Goal: Check status: Check status

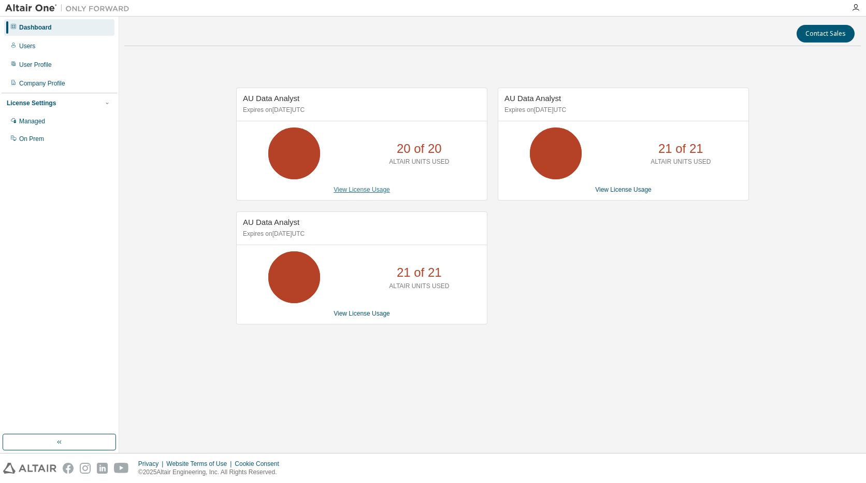
click at [349, 190] on link "View License Usage" at bounding box center [362, 189] width 56 height 7
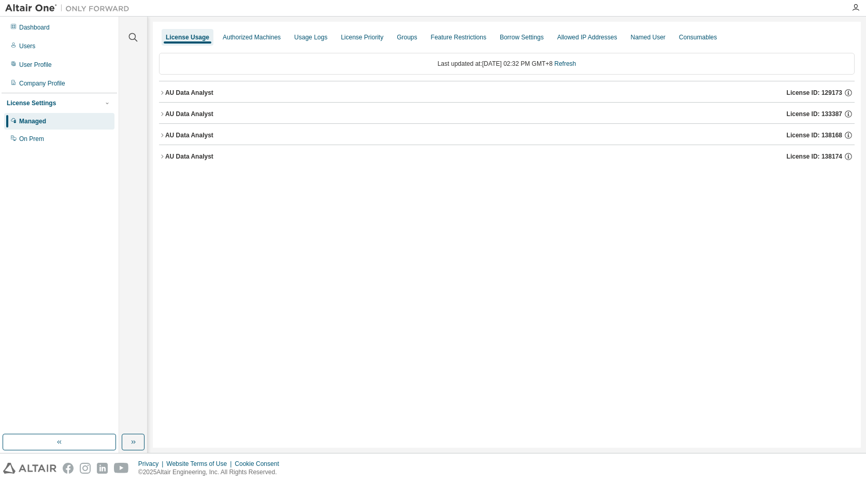
click at [165, 112] on icon "button" at bounding box center [162, 114] width 6 height 6
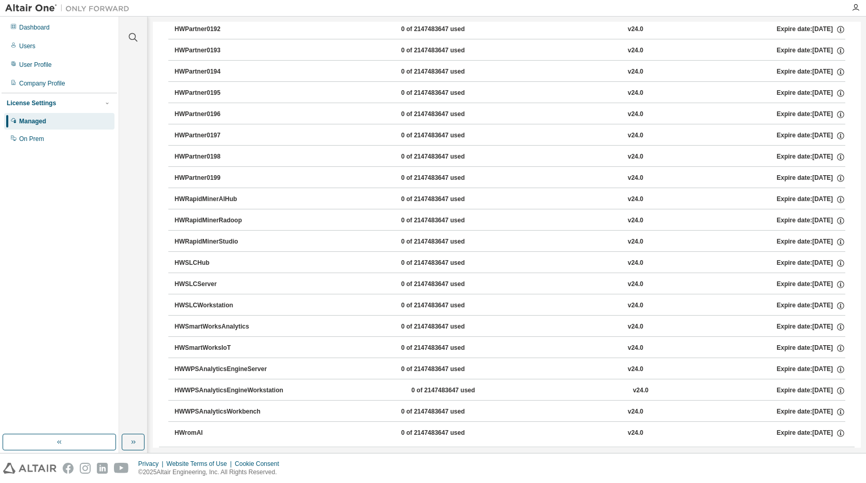
scroll to position [1351, 0]
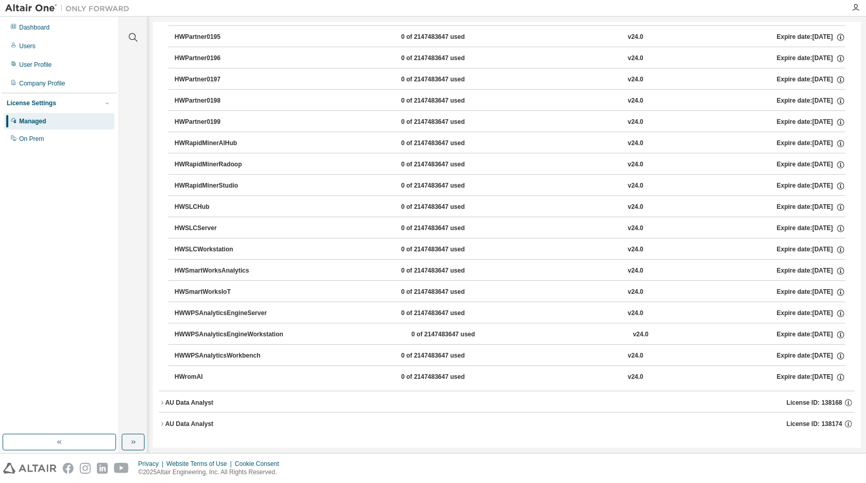
click at [163, 402] on icon "button" at bounding box center [162, 402] width 2 height 4
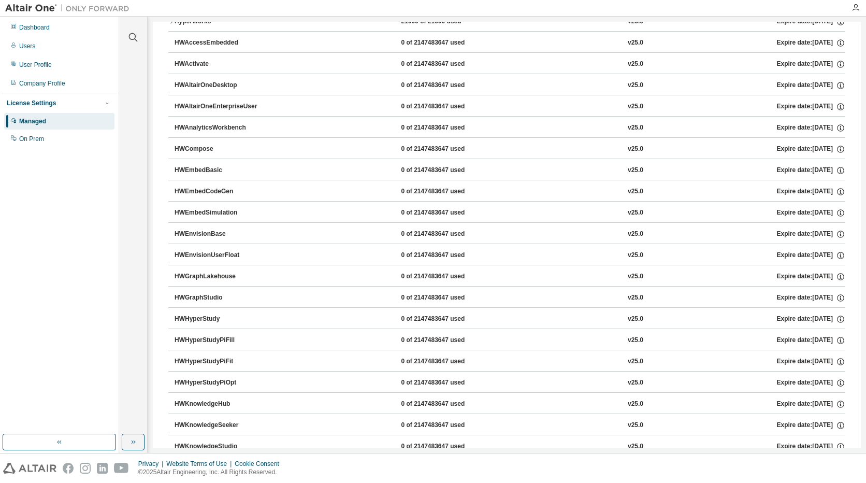
scroll to position [1765, 0]
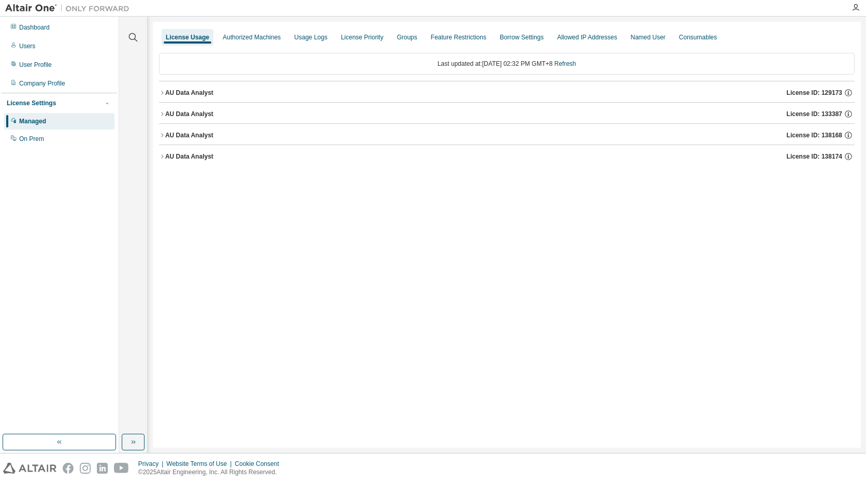
click at [162, 111] on icon "button" at bounding box center [162, 114] width 6 height 6
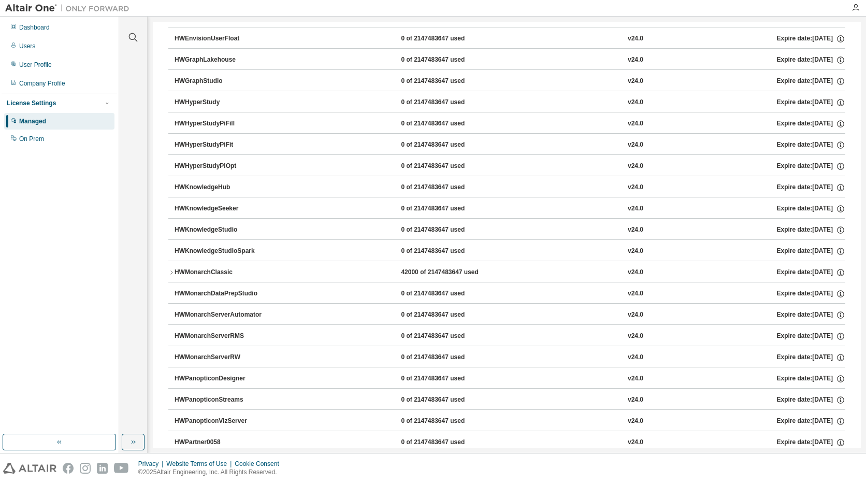
scroll to position [363, 0]
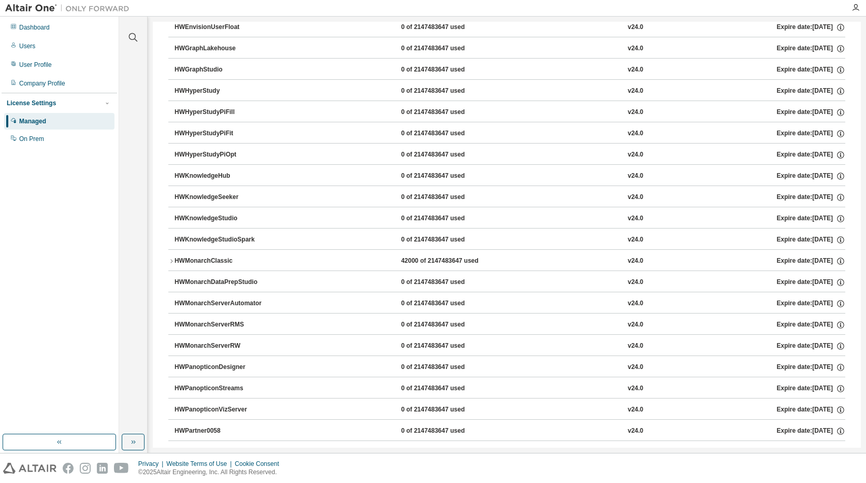
click at [175, 257] on div "HWMonarchClassic" at bounding box center [221, 260] width 93 height 9
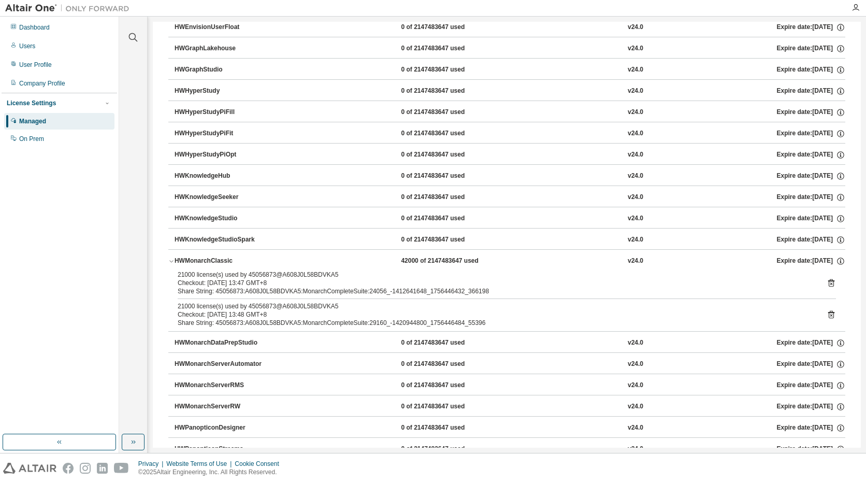
click at [827, 284] on icon at bounding box center [831, 282] width 9 height 9
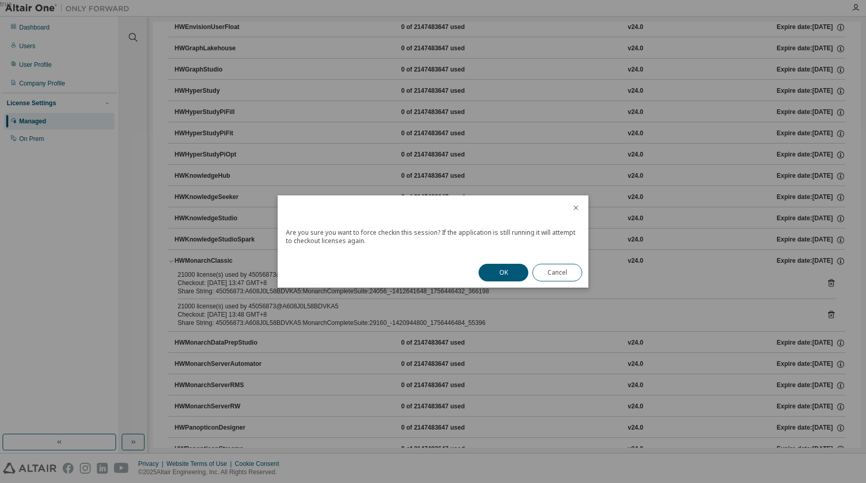
click at [827, 282] on div "true" at bounding box center [433, 241] width 866 height 483
click at [507, 265] on button "OK" at bounding box center [504, 273] width 50 height 18
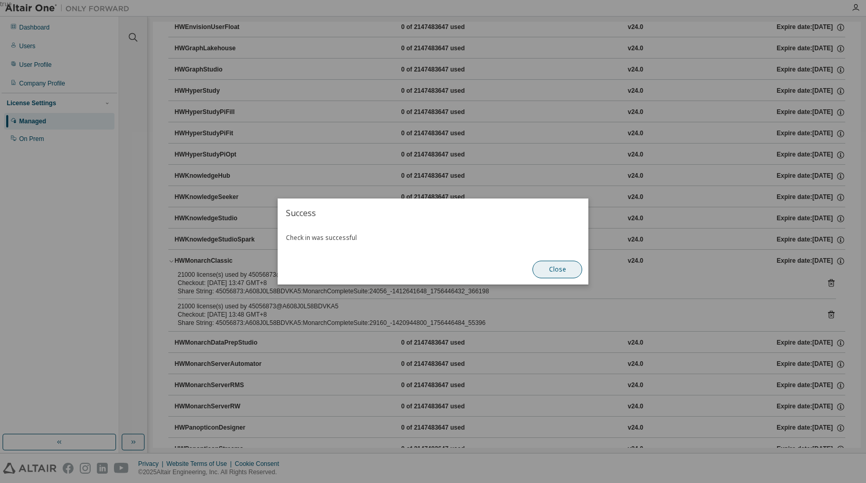
click at [558, 269] on button "Close" at bounding box center [557, 269] width 50 height 18
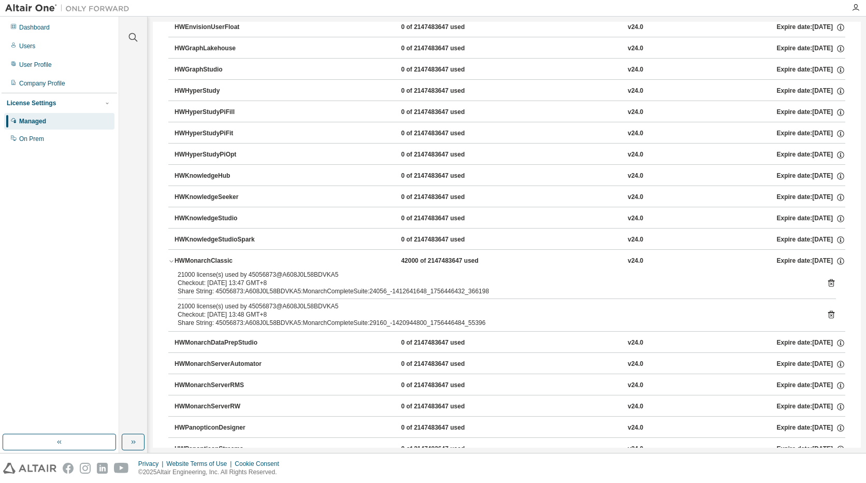
click at [827, 310] on icon at bounding box center [831, 314] width 9 height 9
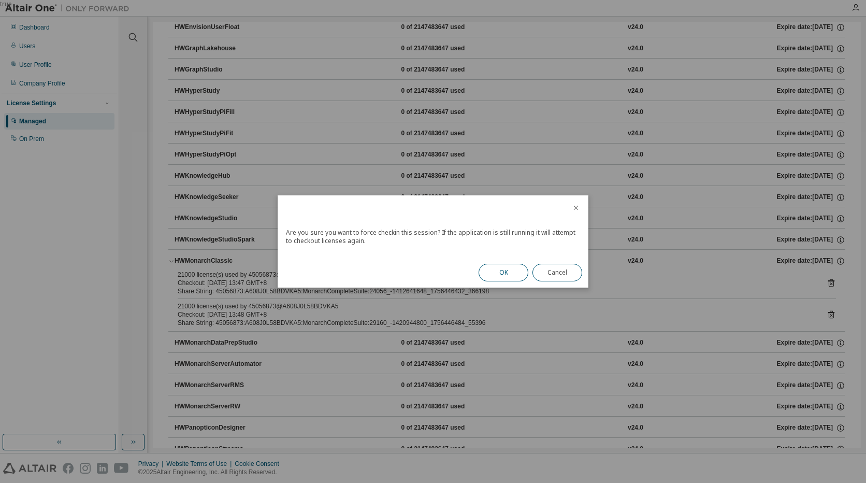
click at [505, 269] on button "OK" at bounding box center [504, 273] width 50 height 18
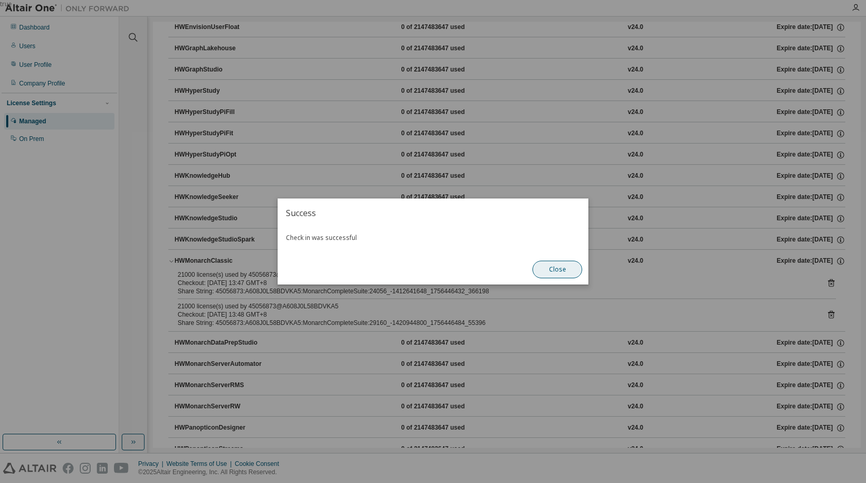
click at [544, 267] on button "Close" at bounding box center [557, 269] width 50 height 18
